Goal: Task Accomplishment & Management: Use online tool/utility

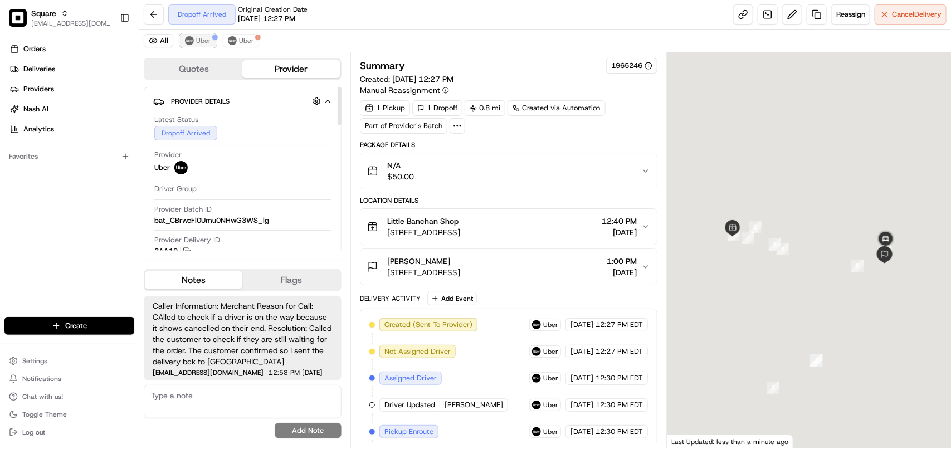
click at [205, 42] on span "Uber" at bounding box center [203, 40] width 15 height 9
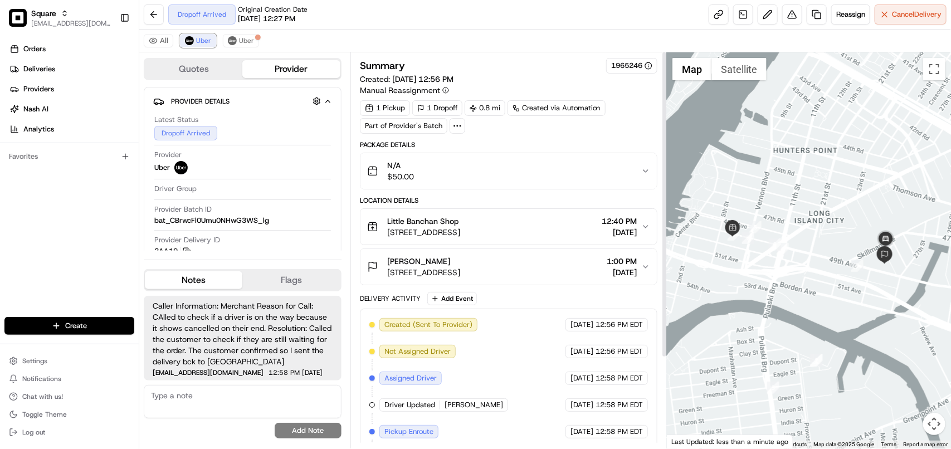
scroll to position [116, 0]
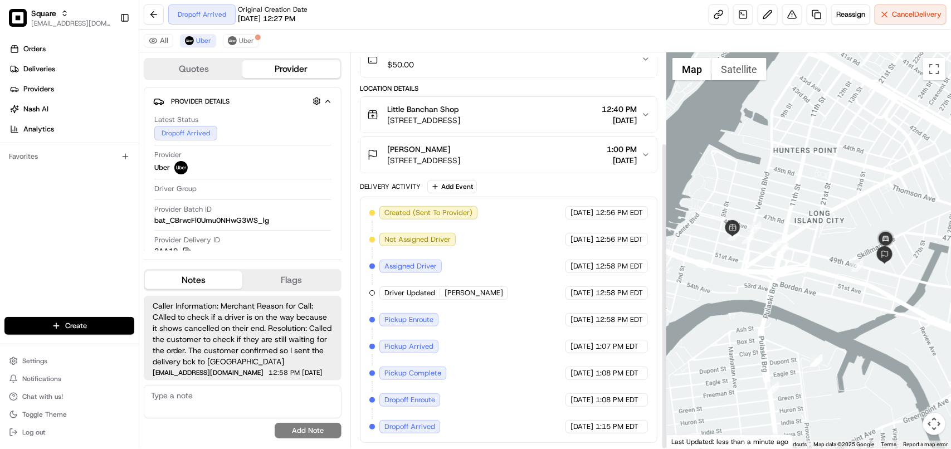
drag, startPoint x: 664, startPoint y: 212, endPoint x: 664, endPoint y: 339, distance: 127.1
click at [664, 339] on div at bounding box center [665, 296] width 4 height 304
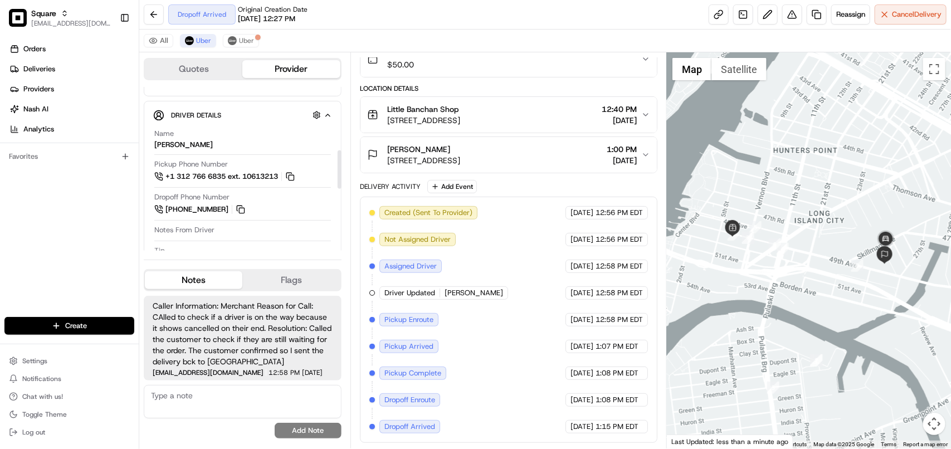
scroll to position [286, 0]
drag, startPoint x: 338, startPoint y: 110, endPoint x: 331, endPoint y: 177, distance: 67.3
click at [338, 177] on div at bounding box center [340, 173] width 4 height 38
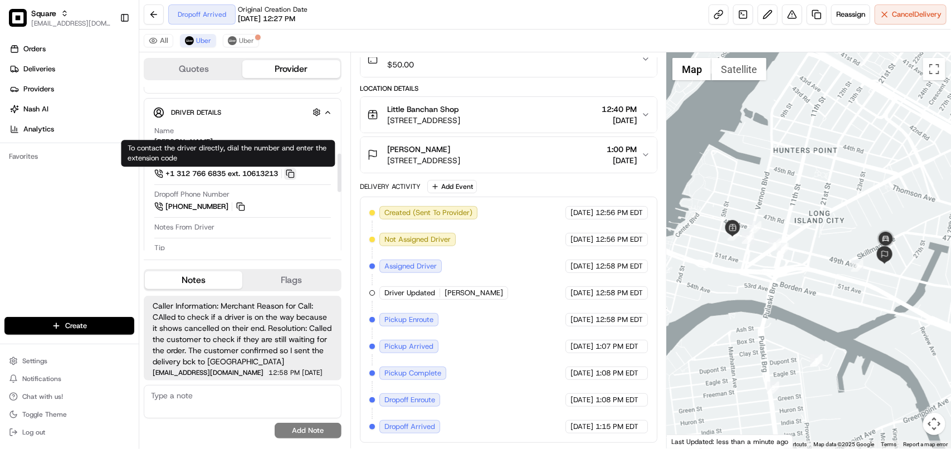
click at [294, 177] on button at bounding box center [290, 174] width 12 height 12
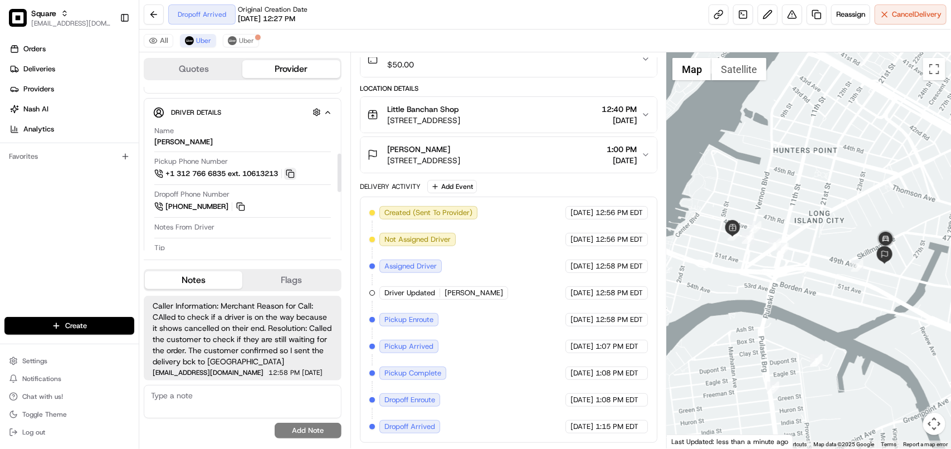
click at [294, 177] on button at bounding box center [290, 174] width 12 height 12
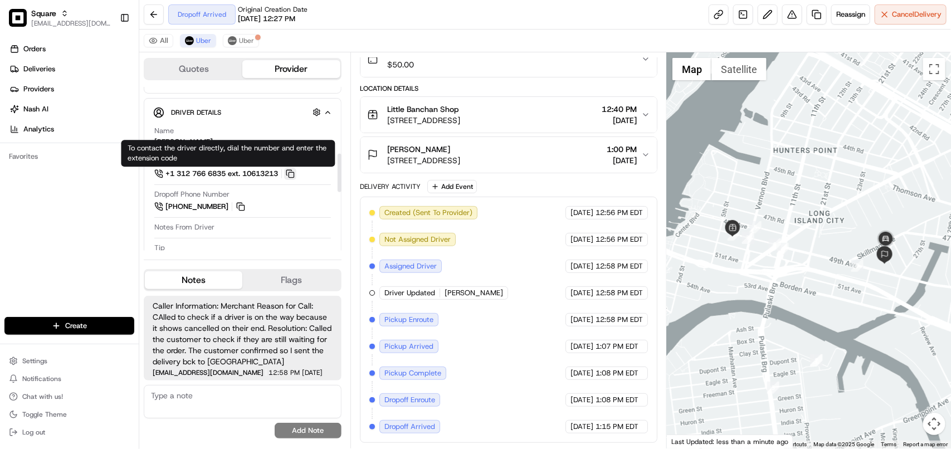
click at [297, 176] on button at bounding box center [290, 174] width 12 height 12
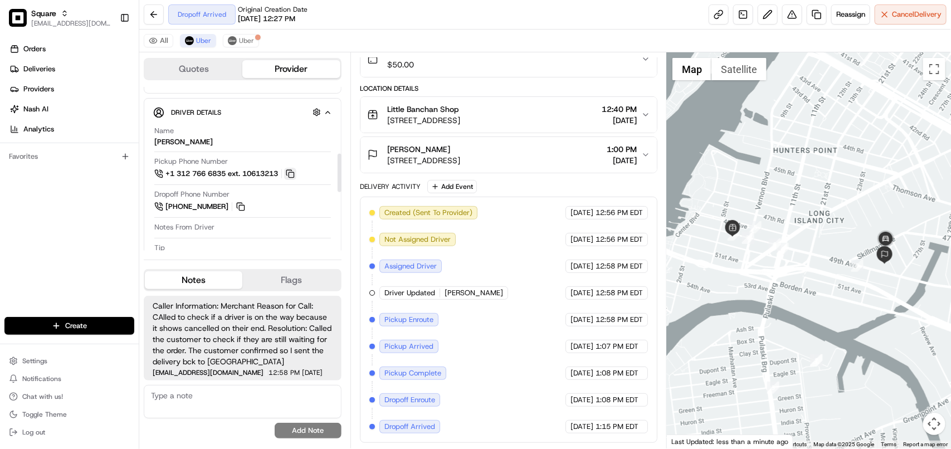
click at [297, 176] on button at bounding box center [290, 174] width 12 height 12
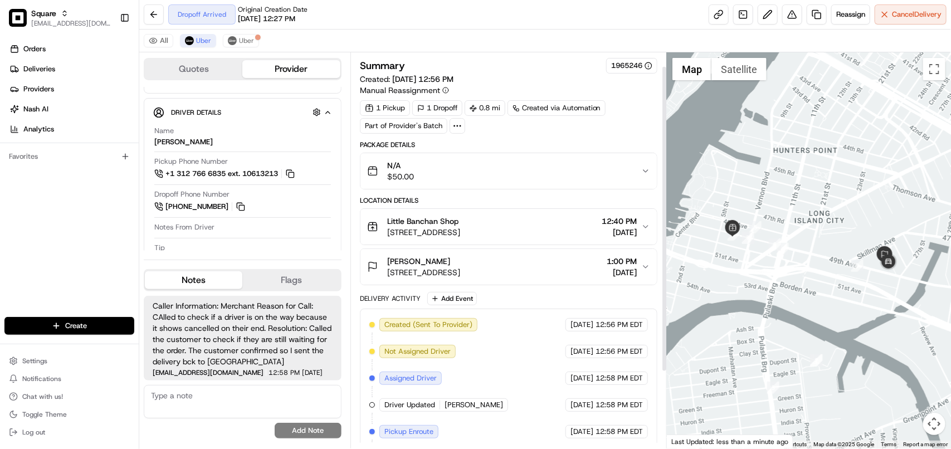
scroll to position [116, 0]
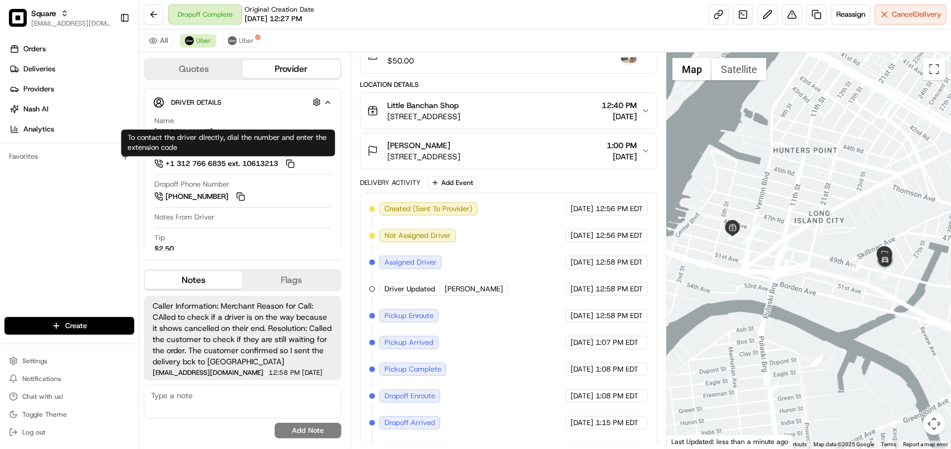
click at [237, 391] on textarea at bounding box center [243, 401] width 198 height 33
paste textarea "**Caller Information: Customer **Reason for calling: Driver's information **Res…"
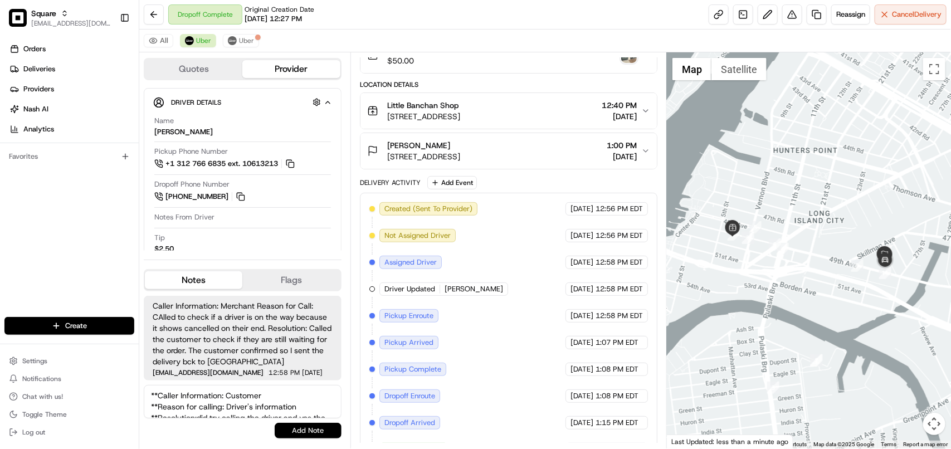
scroll to position [28, 0]
type textarea "**Caller Information: Customer **Reason for calling: Driver's information **Res…"
click at [297, 436] on button "Add Note" at bounding box center [308, 431] width 67 height 16
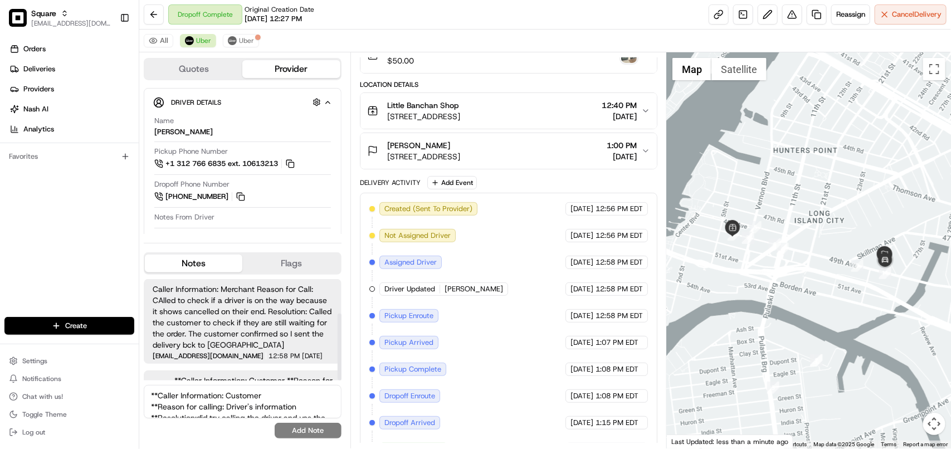
scroll to position [52, 0]
